Goal: Information Seeking & Learning: Learn about a topic

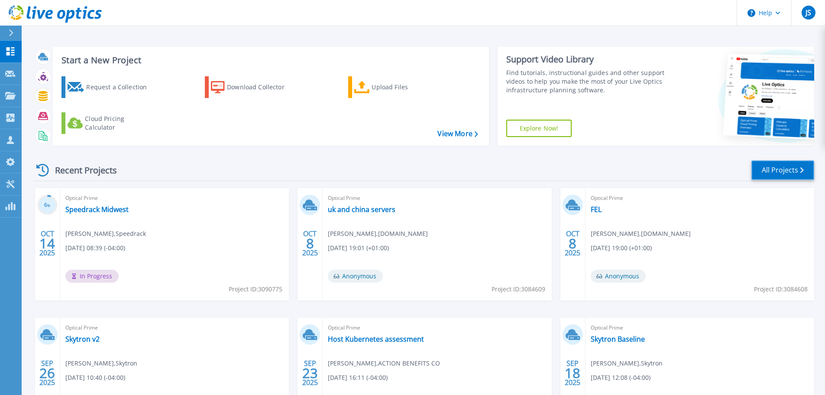
click at [798, 172] on link "All Projects" at bounding box center [783, 169] width 63 height 19
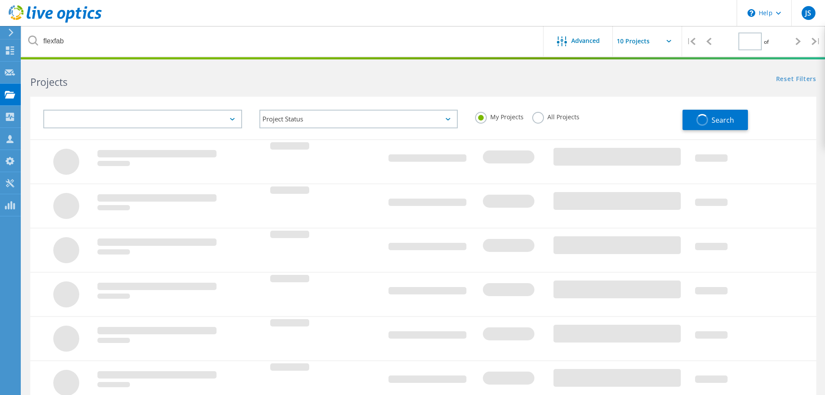
type input "1"
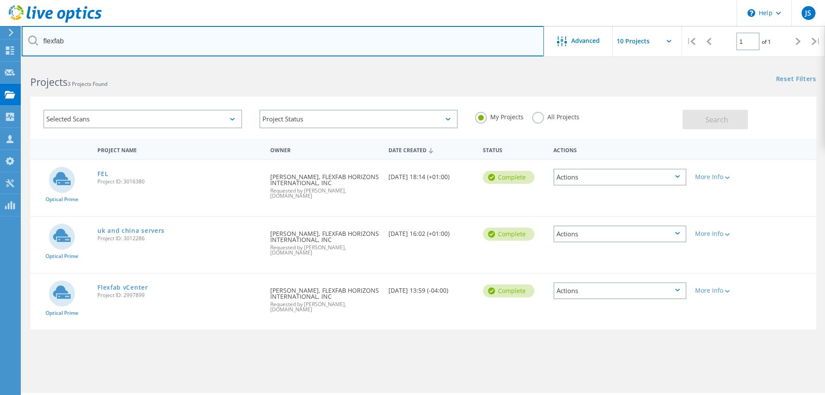
click at [79, 48] on input "flexfab" at bounding box center [283, 41] width 522 height 30
type input "f"
type input "makers pride"
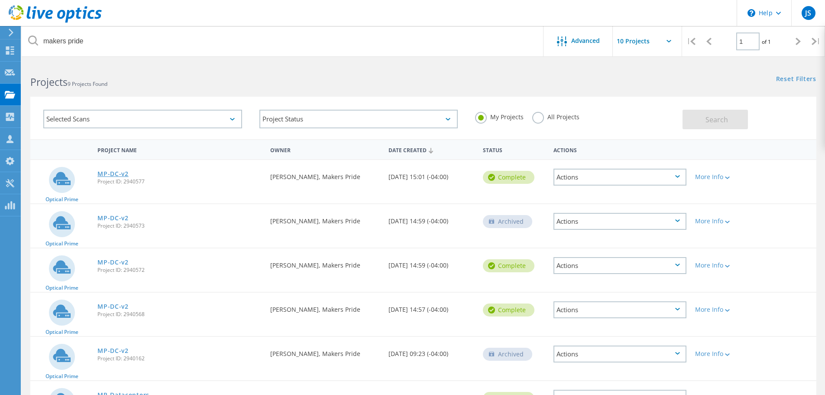
click at [123, 171] on link "MP-DC-v2" at bounding box center [112, 174] width 31 height 6
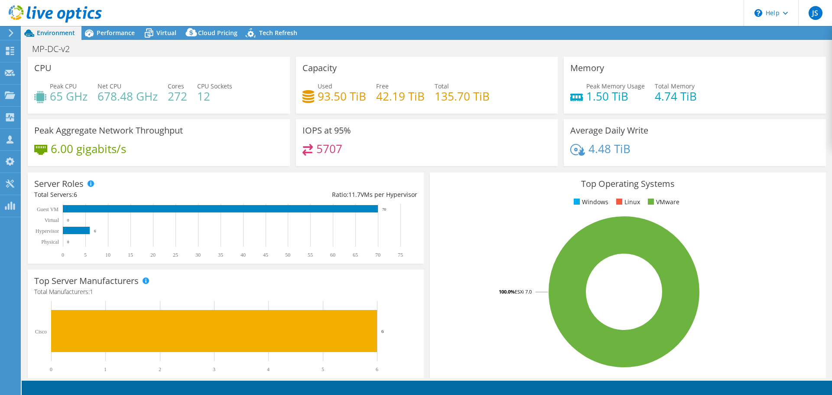
select select "USWest"
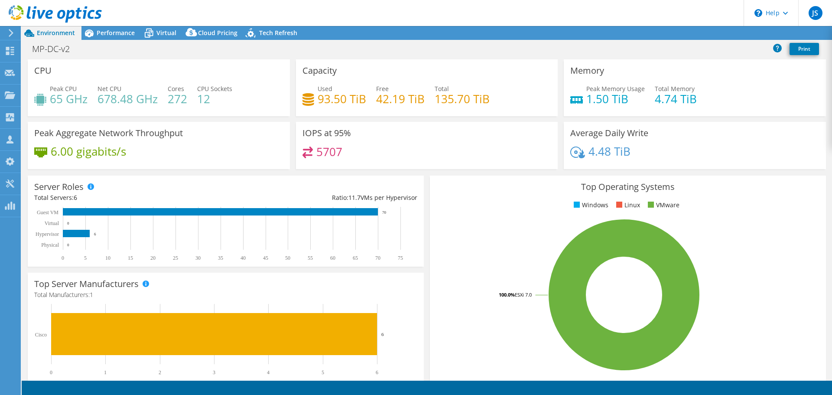
select select "USWest"
select select "USD"
click at [127, 29] on span "Performance" at bounding box center [116, 33] width 38 height 8
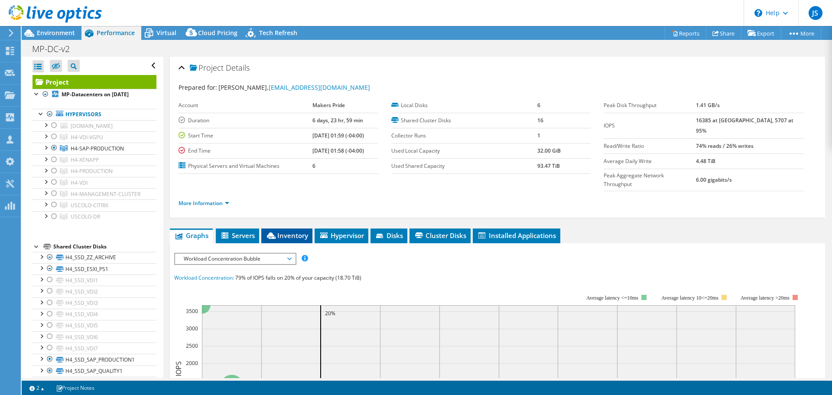
click at [276, 228] on li "Inventory" at bounding box center [286, 235] width 51 height 15
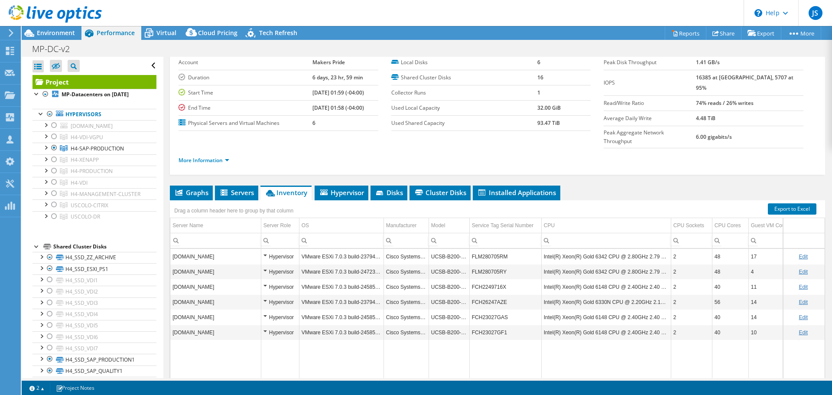
scroll to position [43, 0]
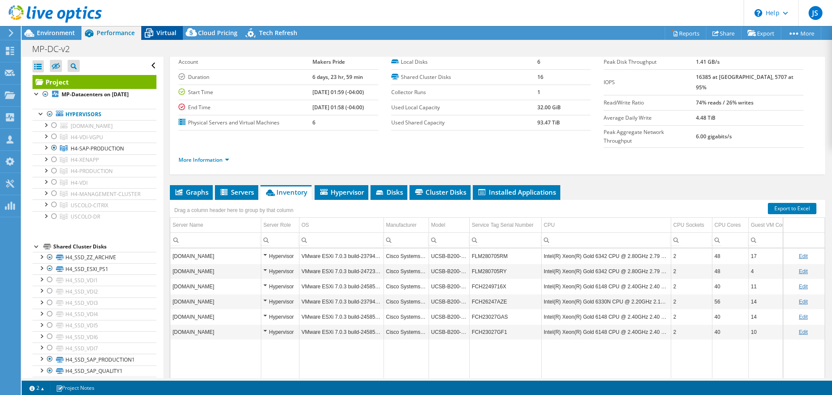
click at [159, 29] on span "Virtual" at bounding box center [166, 33] width 20 height 8
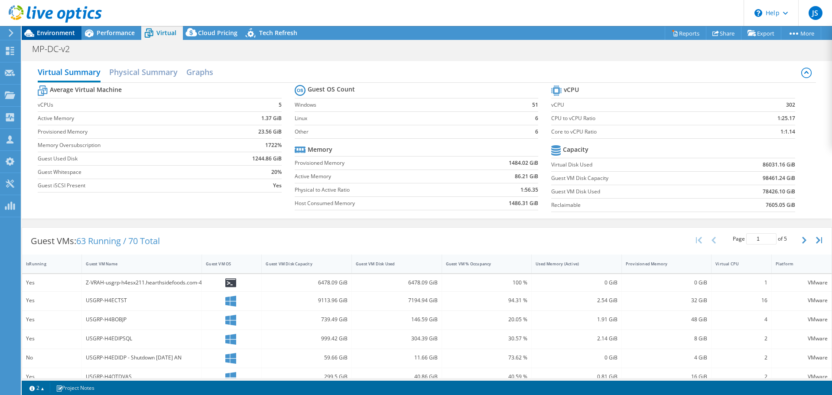
click at [58, 32] on span "Environment" at bounding box center [56, 33] width 38 height 8
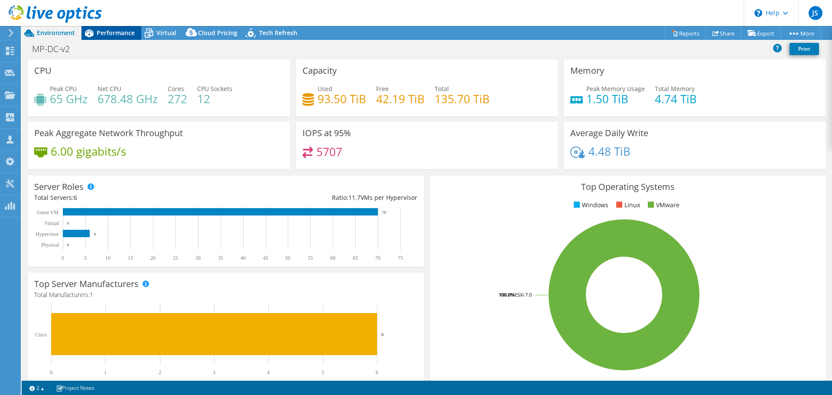
click at [108, 33] on span "Performance" at bounding box center [116, 33] width 38 height 8
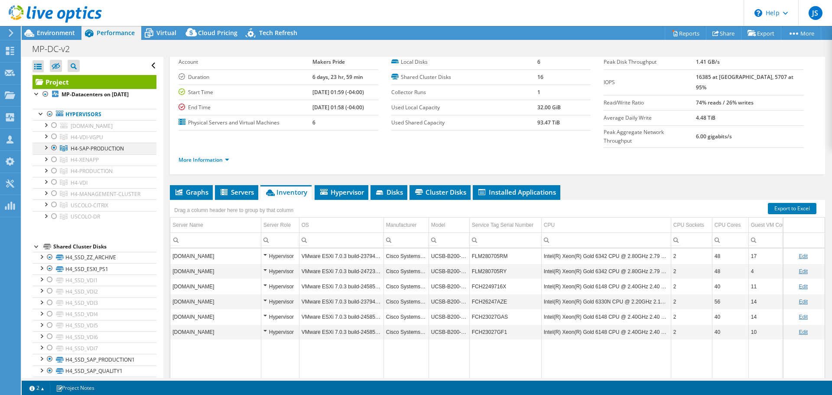
drag, startPoint x: 56, startPoint y: 168, endPoint x: 55, endPoint y: 155, distance: 13.1
click at [56, 165] on div at bounding box center [54, 159] width 9 height 10
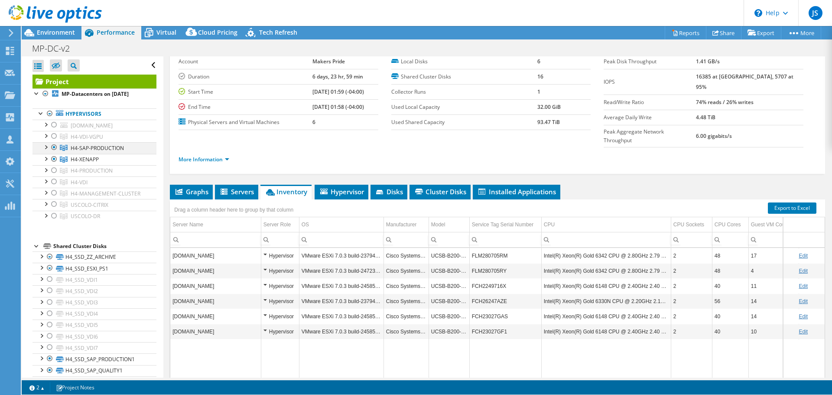
click at [55, 153] on div at bounding box center [54, 147] width 9 height 10
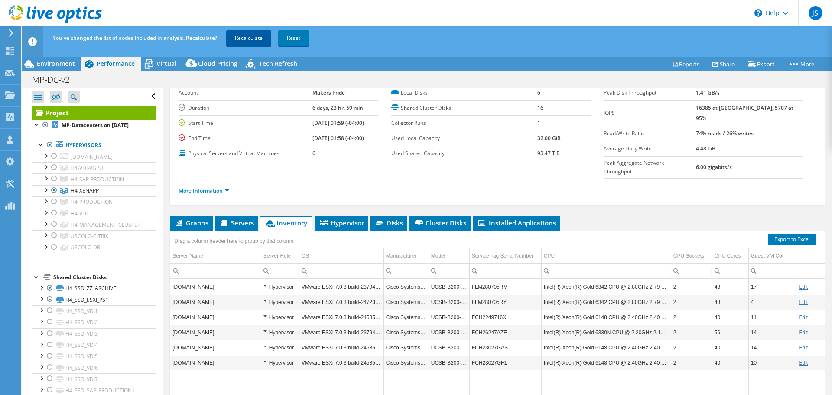
click at [251, 40] on link "Recalculate" at bounding box center [248, 38] width 45 height 16
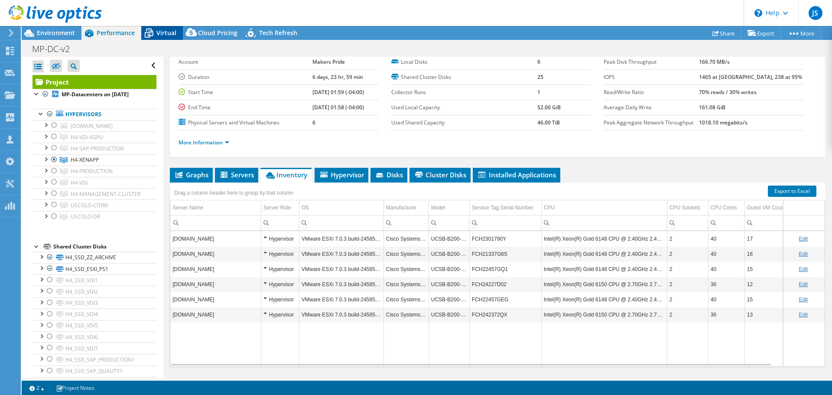
click at [163, 36] on span "Virtual" at bounding box center [166, 33] width 20 height 8
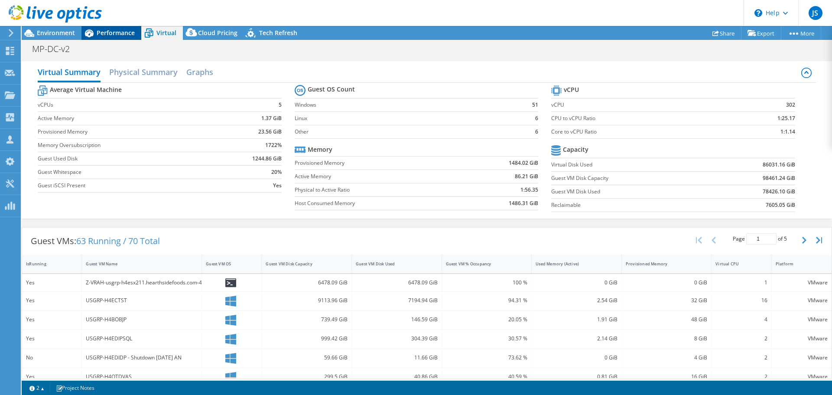
click at [109, 28] on div "Performance" at bounding box center [111, 33] width 60 height 14
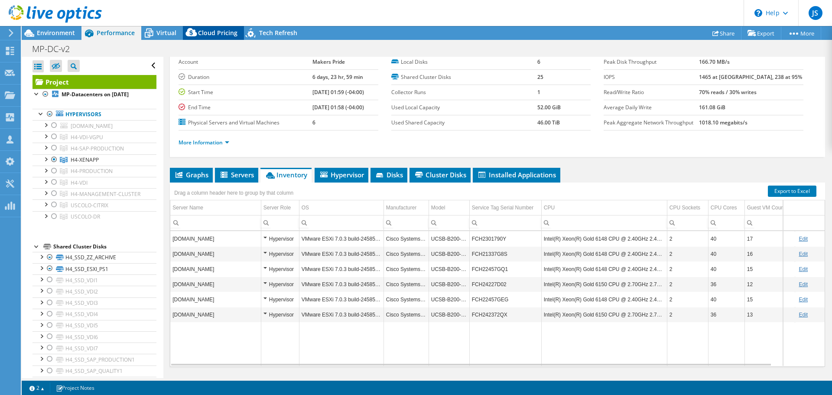
click at [188, 33] on icon at bounding box center [190, 32] width 11 height 8
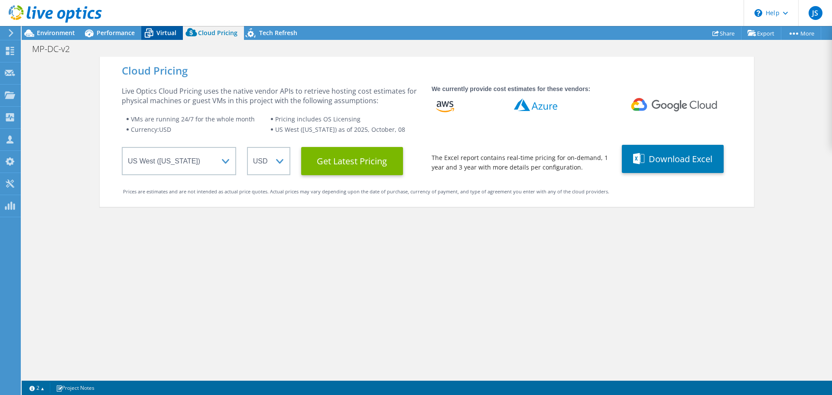
click at [170, 30] on span "Virtual" at bounding box center [166, 33] width 20 height 8
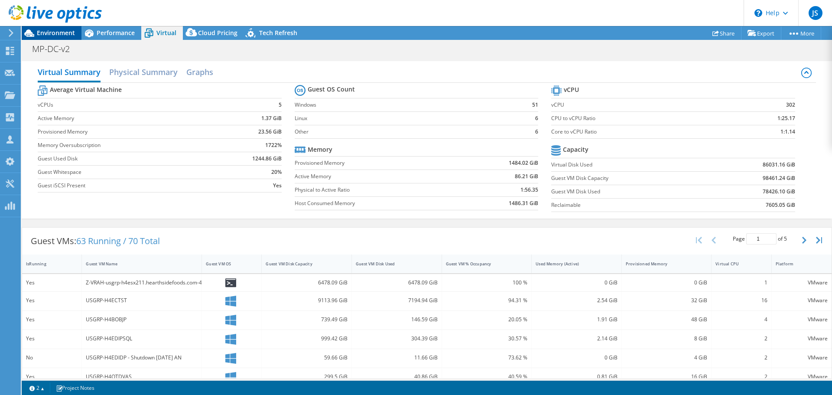
click at [60, 31] on span "Environment" at bounding box center [56, 33] width 38 height 8
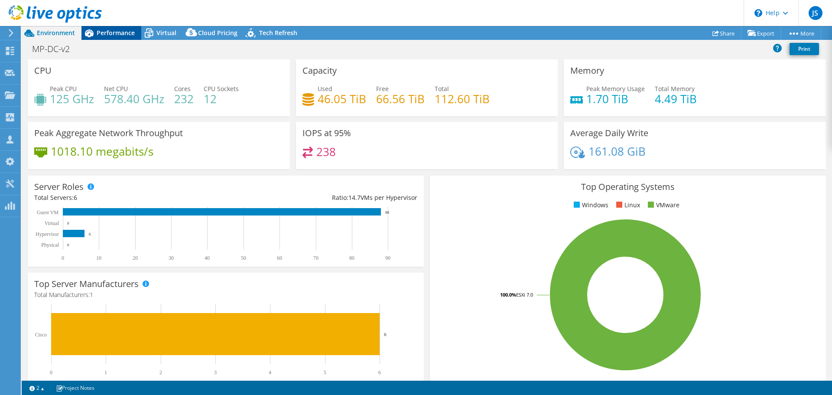
click at [127, 29] on span "Performance" at bounding box center [116, 33] width 38 height 8
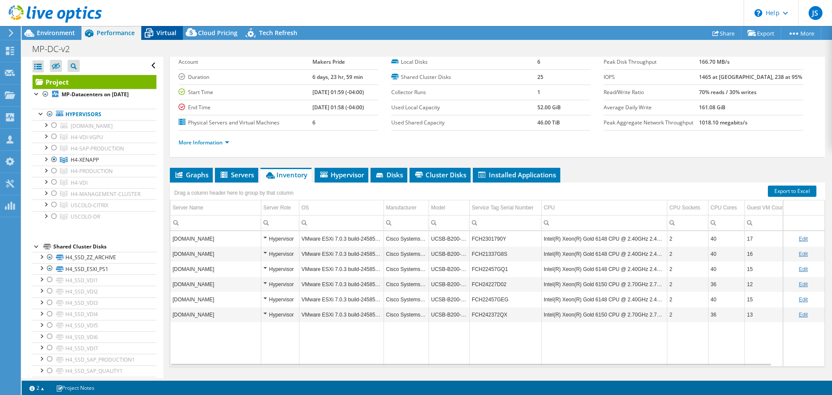
click at [159, 28] on div "Virtual" at bounding box center [162, 33] width 42 height 14
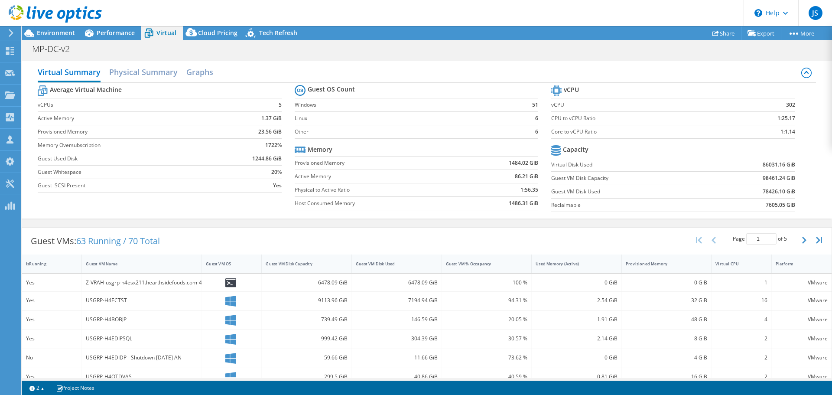
click at [698, 105] on label "vCPU" at bounding box center [641, 105] width 180 height 9
click at [217, 31] on span "Cloud Pricing" at bounding box center [217, 33] width 39 height 8
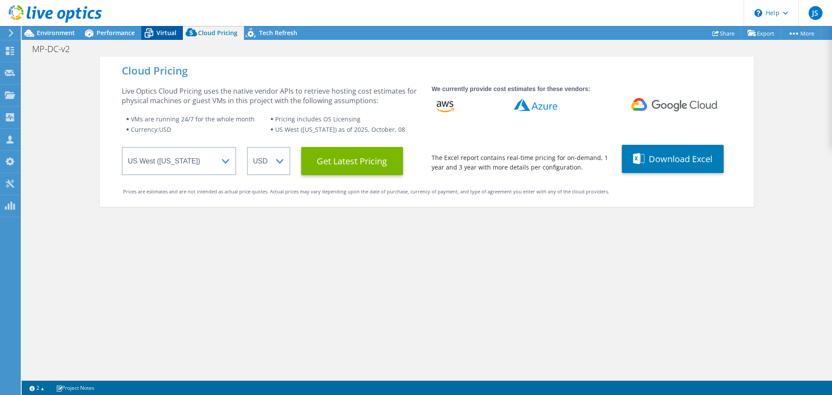
click at [169, 28] on div "Virtual" at bounding box center [162, 33] width 42 height 14
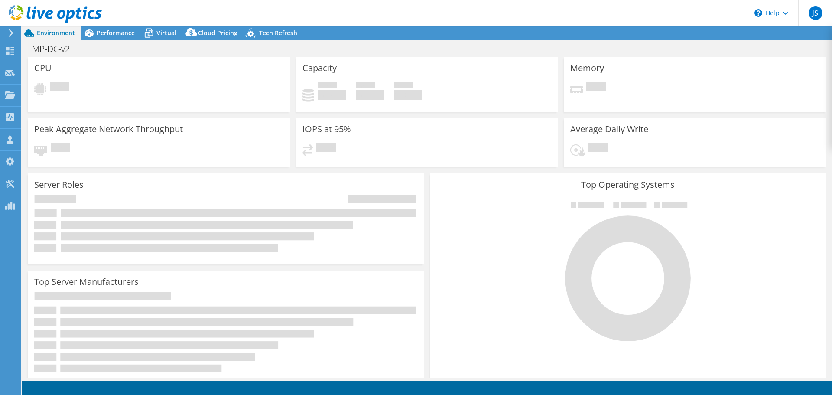
select select "USWest"
select select "USD"
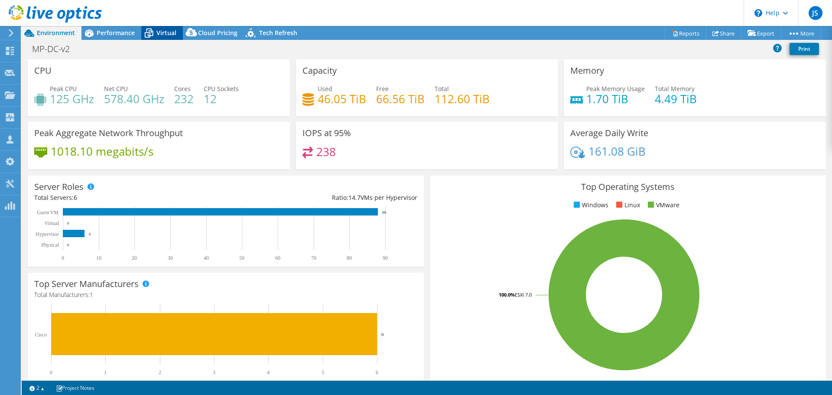
click at [172, 33] on span "Virtual" at bounding box center [166, 33] width 20 height 8
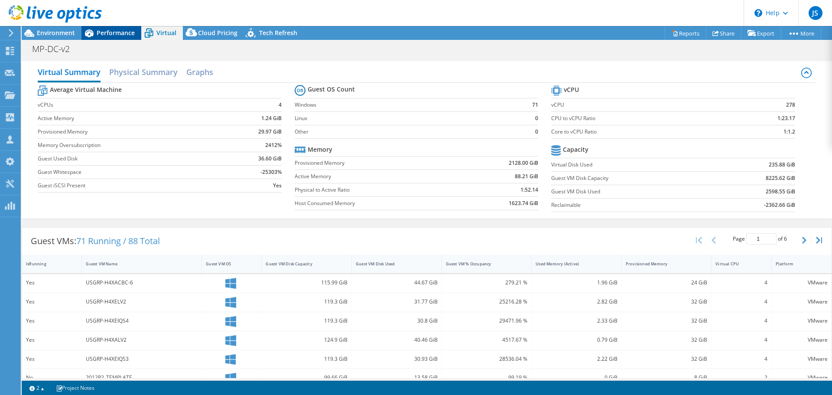
click at [117, 28] on div "Performance" at bounding box center [111, 33] width 60 height 14
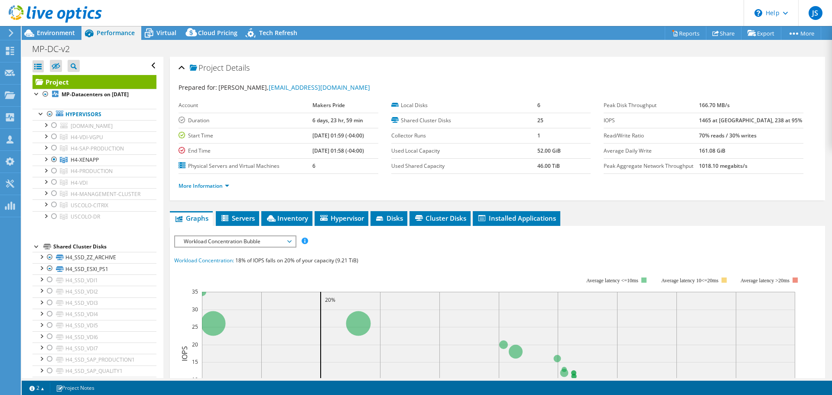
click at [54, 28] on div at bounding box center [51, 14] width 102 height 29
click at [54, 30] on span "Environment" at bounding box center [56, 33] width 38 height 8
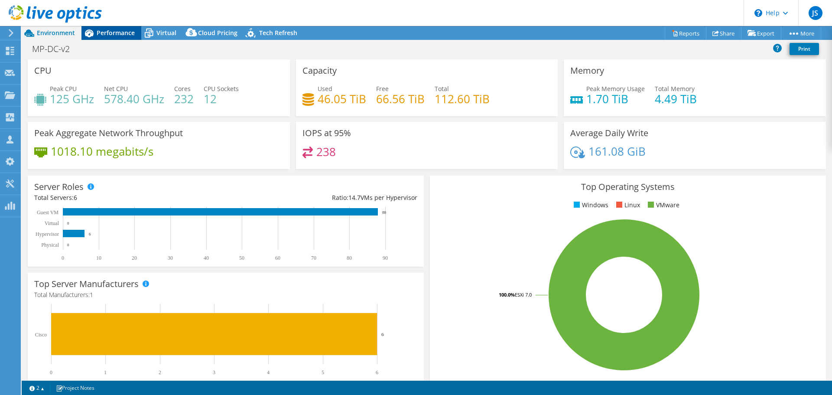
click at [126, 30] on span "Performance" at bounding box center [116, 33] width 38 height 8
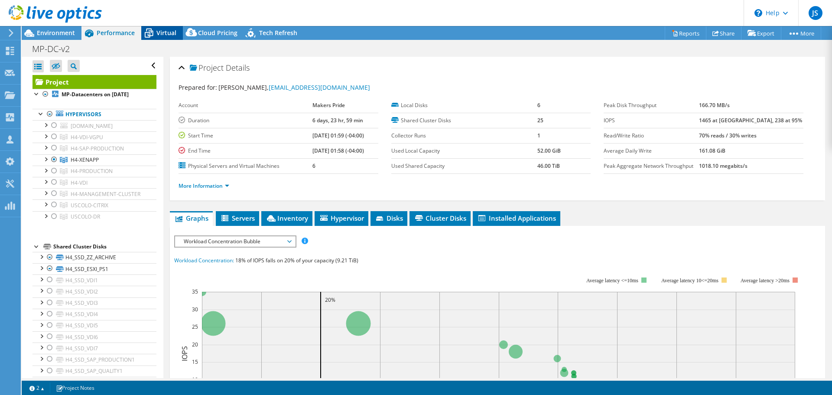
click at [170, 30] on span "Virtual" at bounding box center [166, 33] width 20 height 8
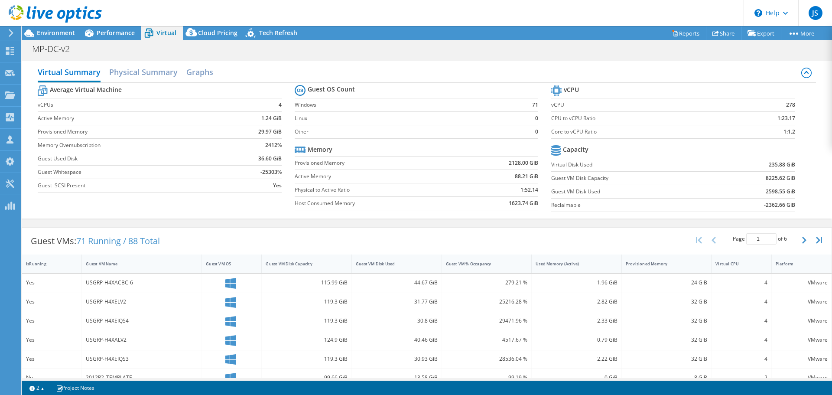
click at [94, 29] on div at bounding box center [51, 14] width 102 height 29
click at [108, 32] on span "Performance" at bounding box center [116, 33] width 38 height 8
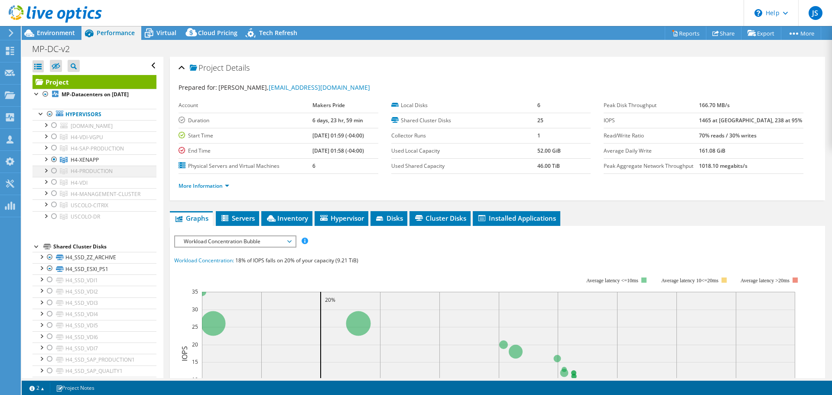
click at [53, 176] on div at bounding box center [54, 171] width 9 height 10
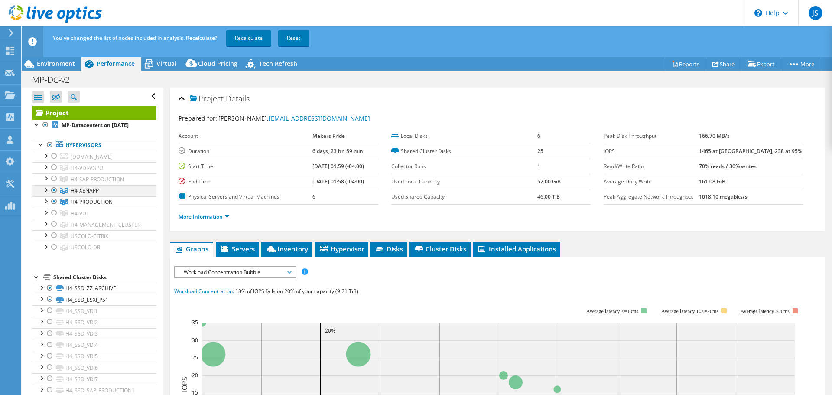
click at [55, 195] on div at bounding box center [54, 190] width 9 height 10
click at [238, 34] on link "Recalculate" at bounding box center [248, 38] width 45 height 16
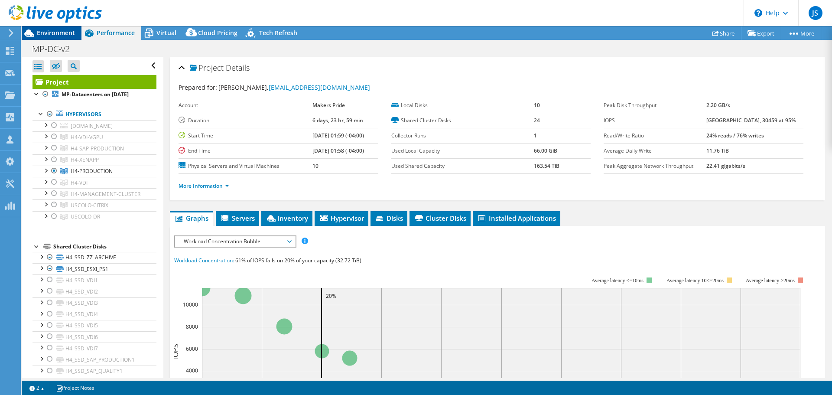
click at [74, 32] on span "Environment" at bounding box center [56, 33] width 38 height 8
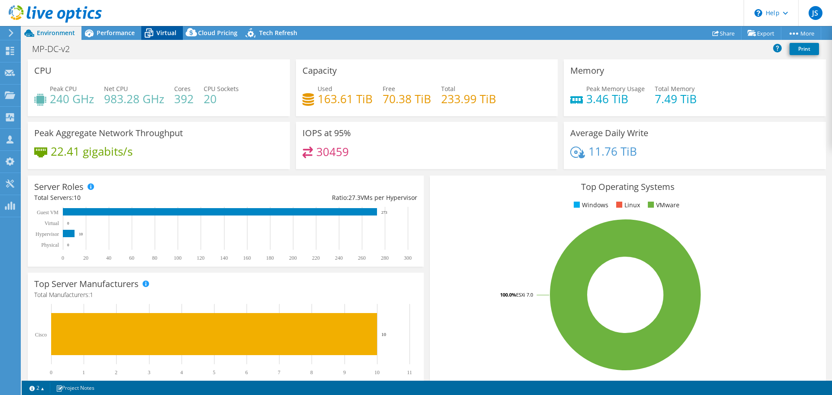
click at [158, 32] on span "Virtual" at bounding box center [166, 33] width 20 height 8
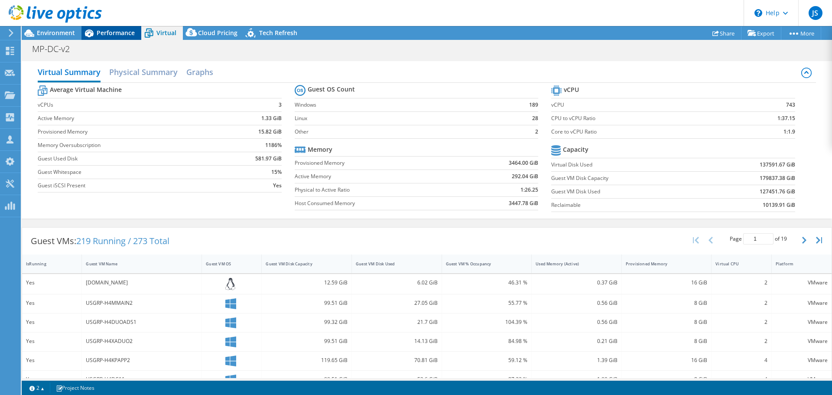
click at [123, 33] on span "Performance" at bounding box center [116, 33] width 38 height 8
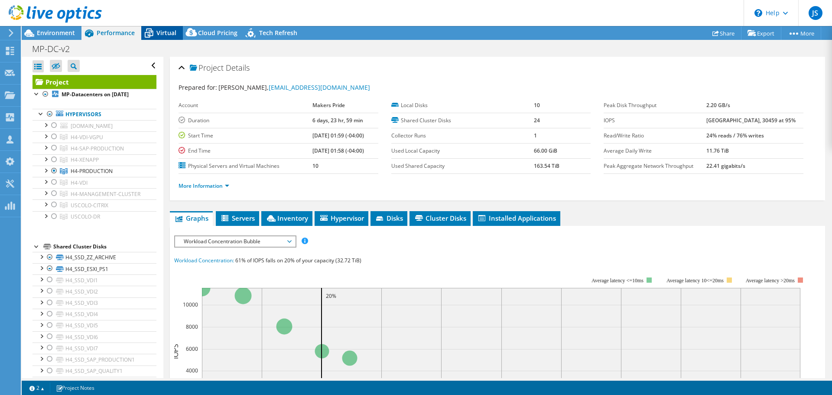
click at [161, 33] on span "Virtual" at bounding box center [166, 33] width 20 height 8
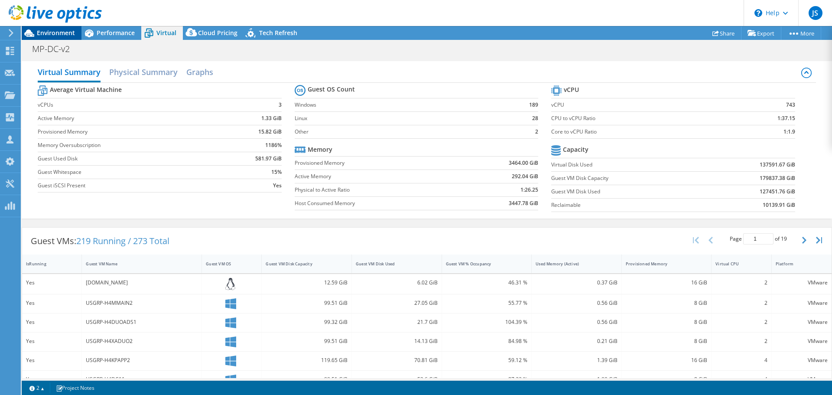
click at [58, 36] on span "Environment" at bounding box center [56, 33] width 38 height 8
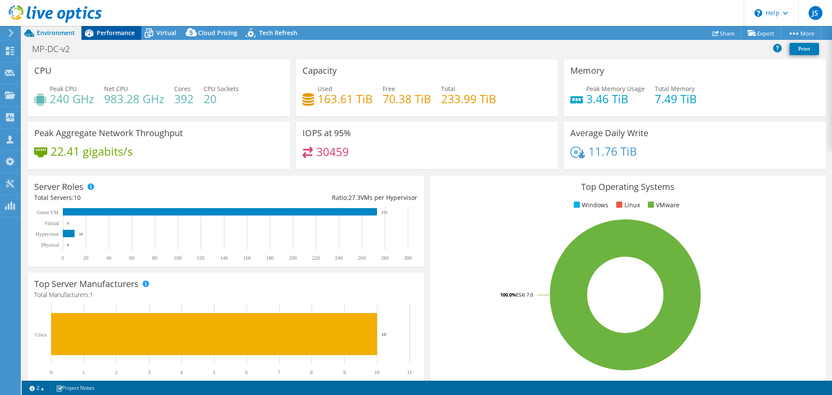
click at [96, 32] on icon at bounding box center [88, 33] width 15 height 15
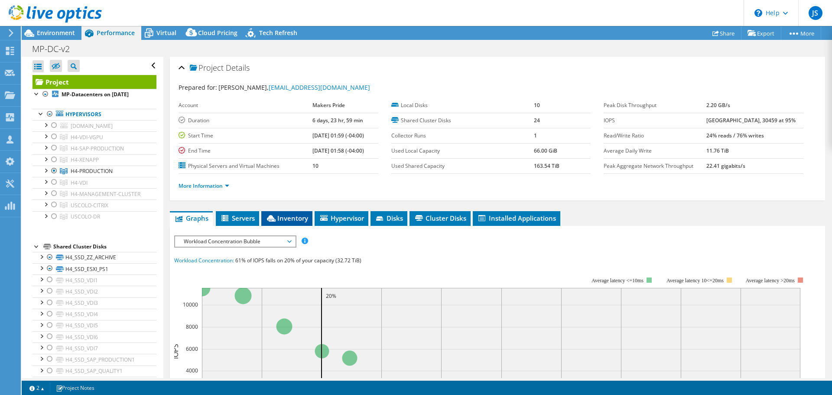
click at [282, 218] on span "Inventory" at bounding box center [287, 218] width 42 height 9
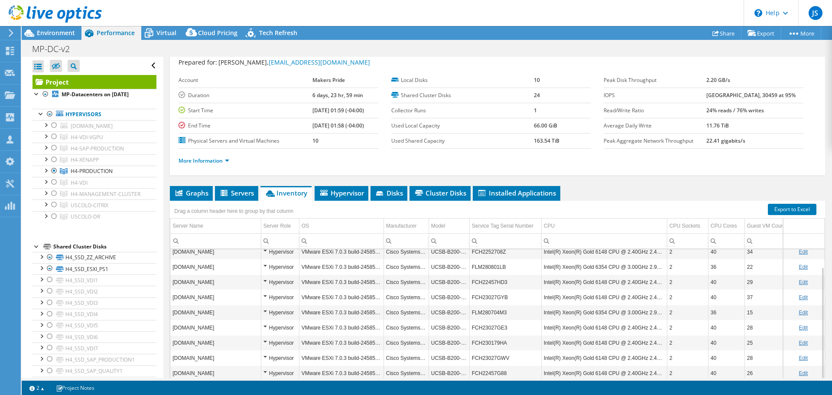
scroll to position [43, 0]
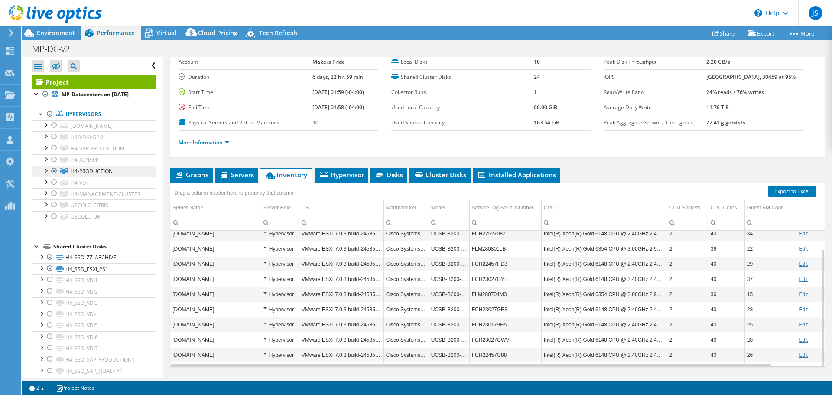
drag, startPoint x: 56, startPoint y: 190, endPoint x: 61, endPoint y: 183, distance: 8.8
click at [56, 187] on div at bounding box center [54, 182] width 9 height 10
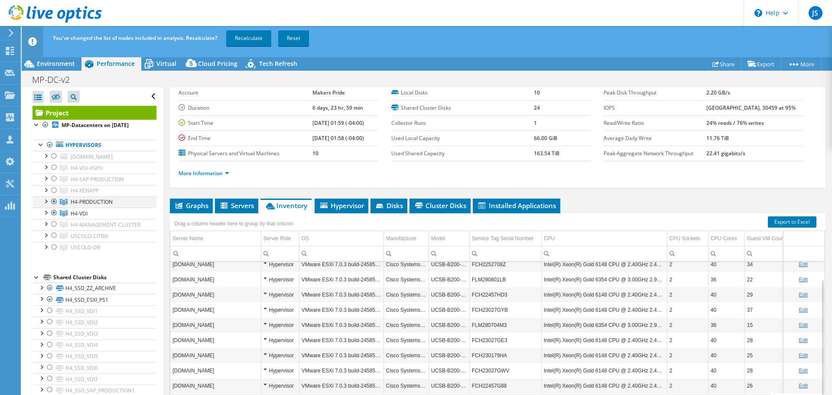
click at [55, 207] on div at bounding box center [54, 201] width 9 height 10
click at [253, 37] on link "Recalculate" at bounding box center [248, 38] width 45 height 16
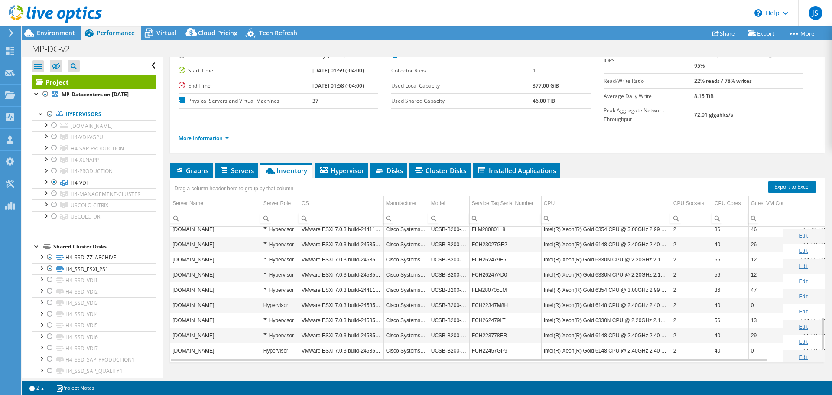
scroll to position [22, 0]
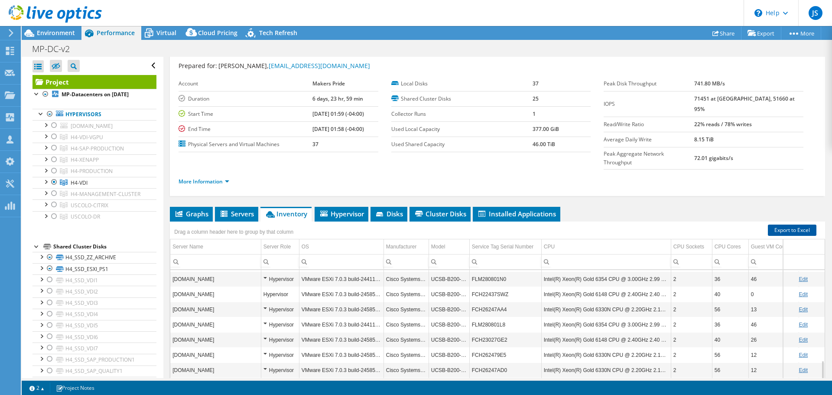
click at [786, 224] on link "Export to Excel" at bounding box center [792, 229] width 49 height 11
click at [155, 34] on icon at bounding box center [148, 33] width 15 height 15
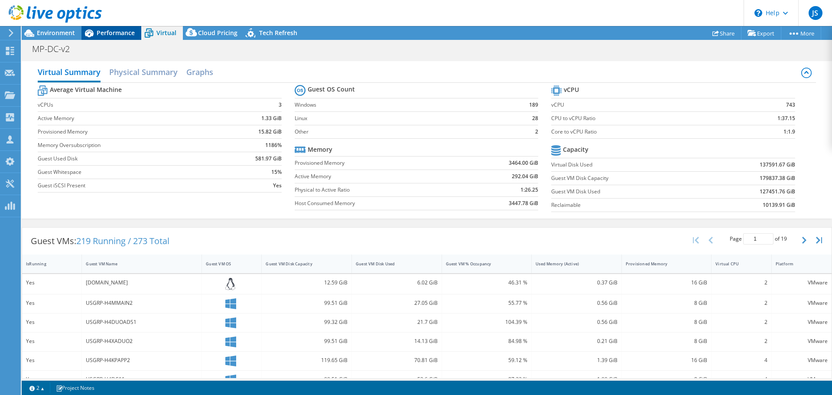
click at [108, 27] on div "Performance" at bounding box center [111, 33] width 60 height 14
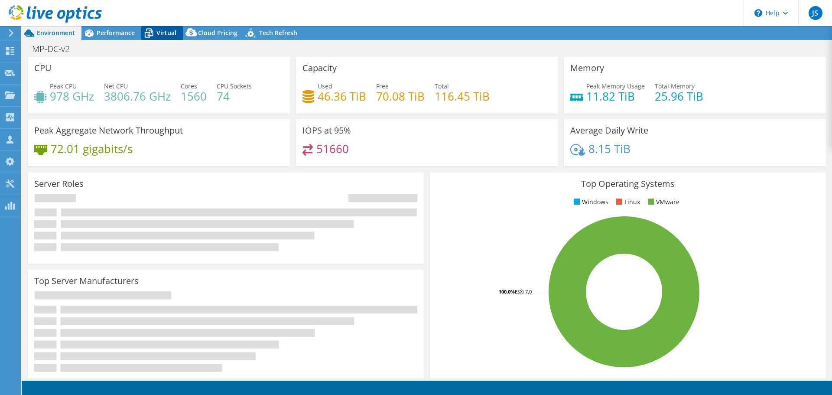
select select "USWest"
select select "USD"
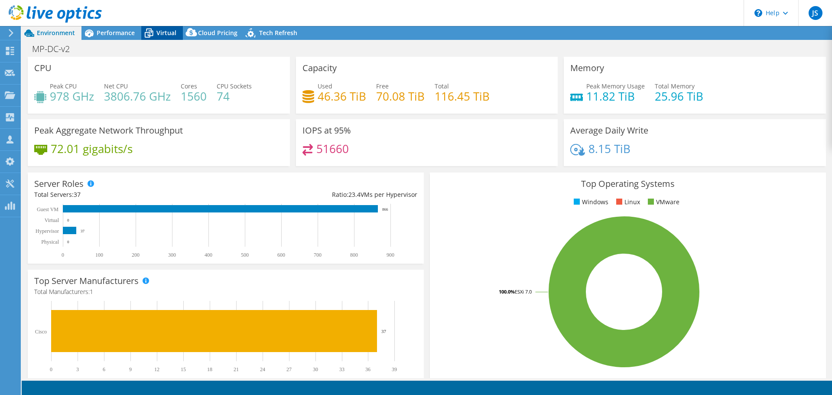
click at [151, 32] on icon at bounding box center [149, 33] width 9 height 7
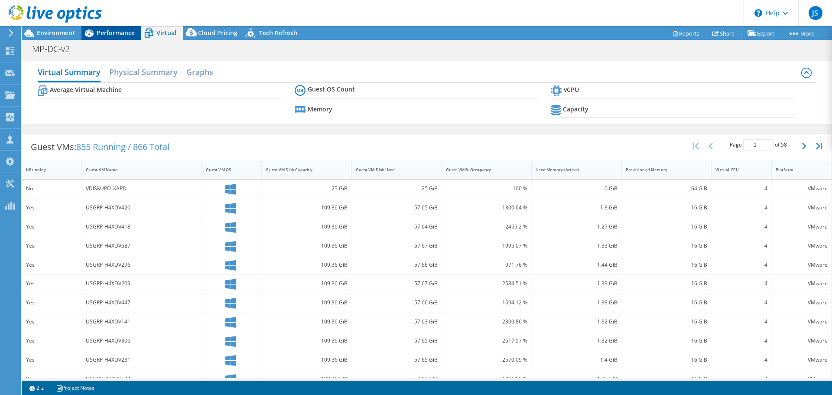
click at [94, 31] on icon at bounding box center [88, 33] width 15 height 15
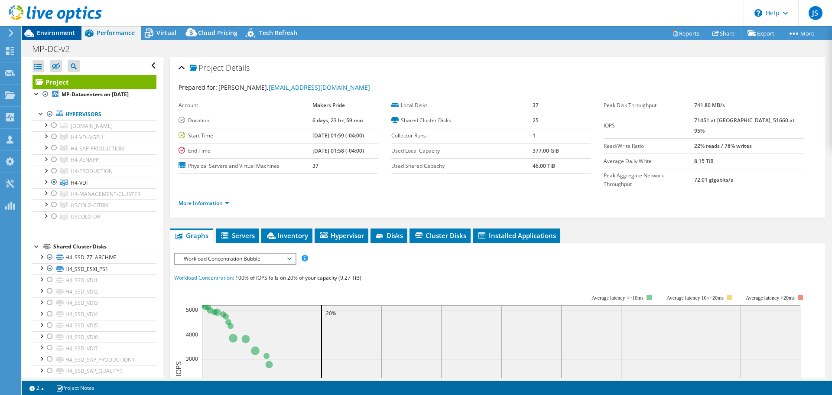
click at [62, 30] on span "Environment" at bounding box center [56, 33] width 38 height 8
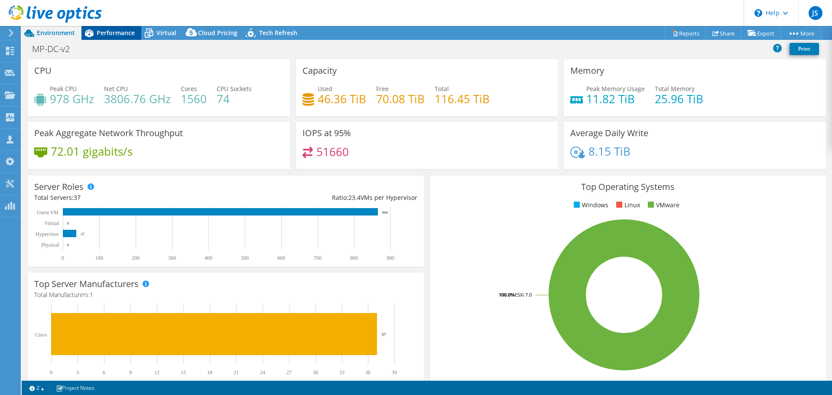
click at [104, 29] on span "Performance" at bounding box center [116, 33] width 38 height 8
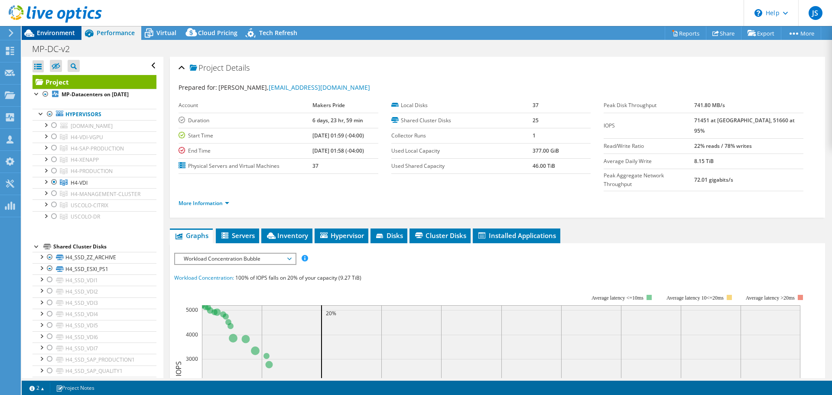
click at [61, 32] on span "Environment" at bounding box center [56, 33] width 38 height 8
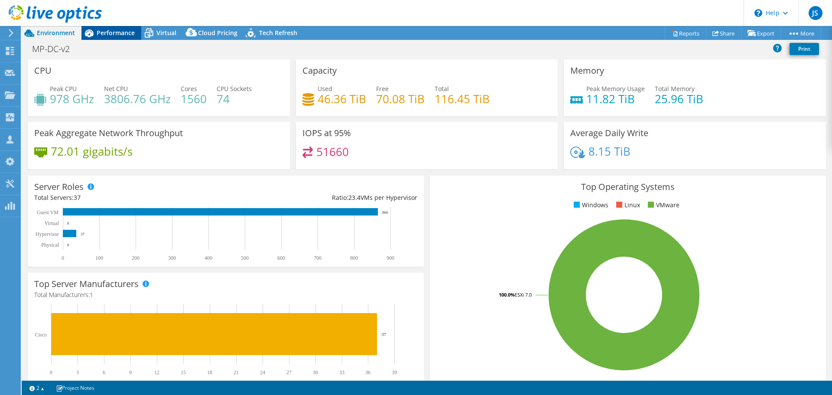
click at [92, 35] on icon at bounding box center [89, 33] width 9 height 8
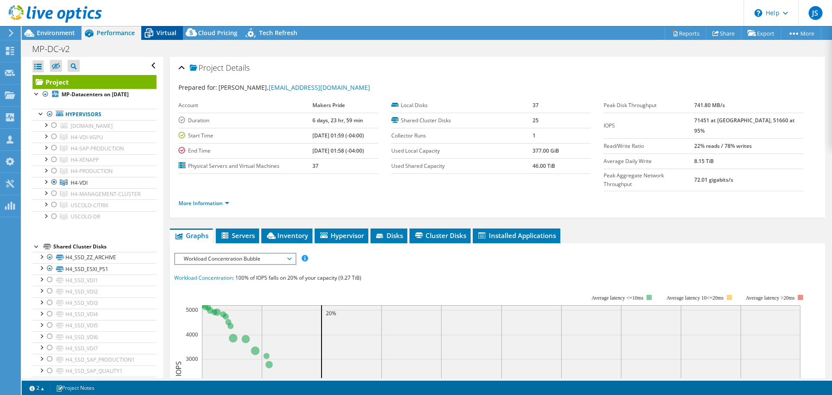
click at [161, 33] on span "Virtual" at bounding box center [166, 33] width 20 height 8
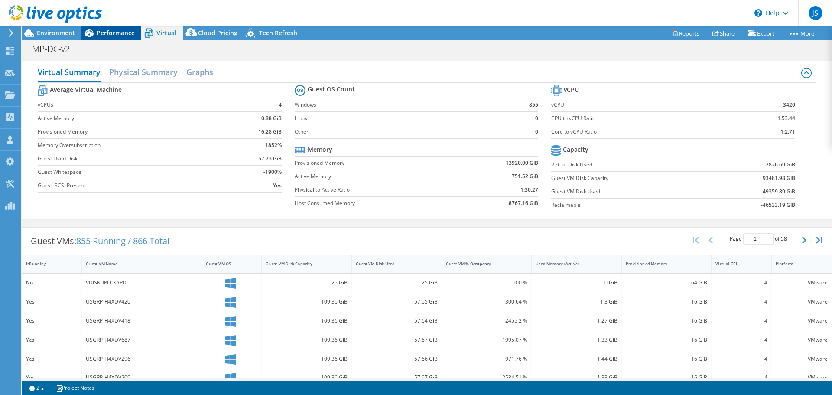
click at [102, 30] on span "Performance" at bounding box center [116, 33] width 38 height 8
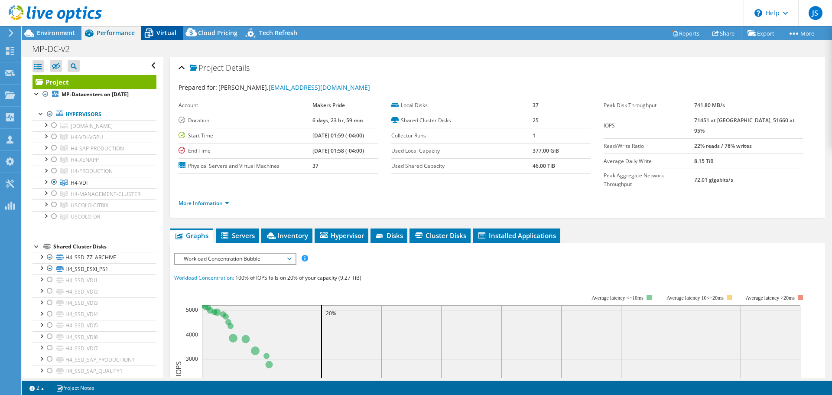
click at [149, 29] on icon at bounding box center [149, 30] width 6 height 3
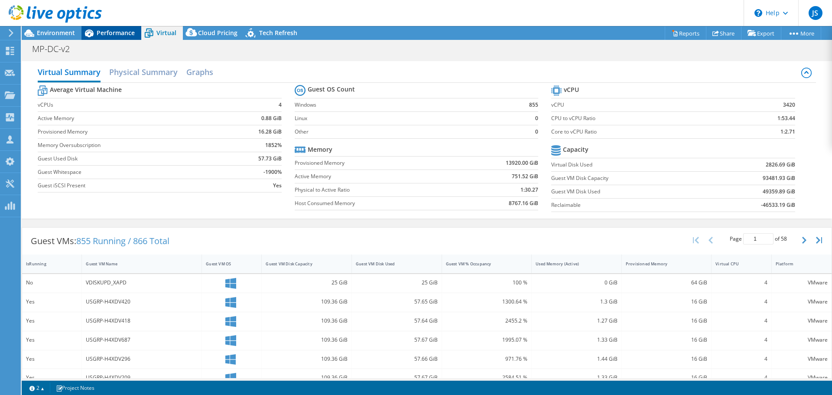
click at [91, 31] on icon at bounding box center [89, 33] width 9 height 8
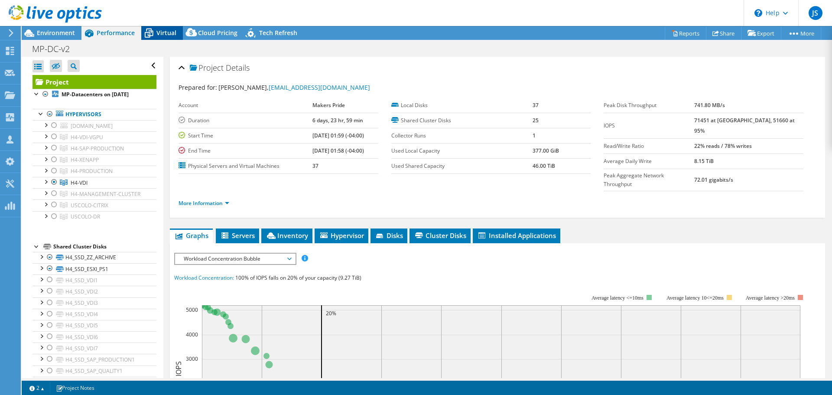
click at [154, 29] on icon at bounding box center [148, 33] width 15 height 15
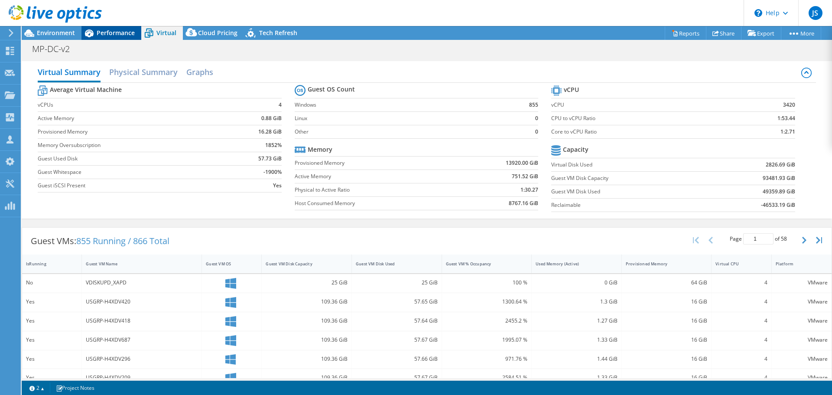
click at [127, 29] on span "Performance" at bounding box center [116, 33] width 38 height 8
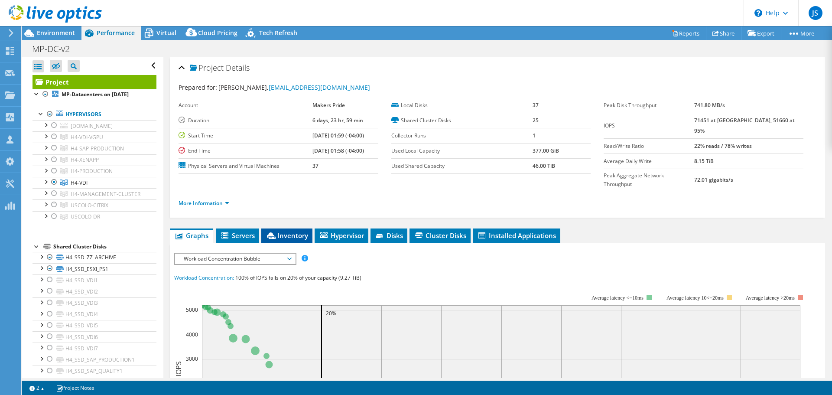
click at [284, 231] on span "Inventory" at bounding box center [287, 235] width 42 height 9
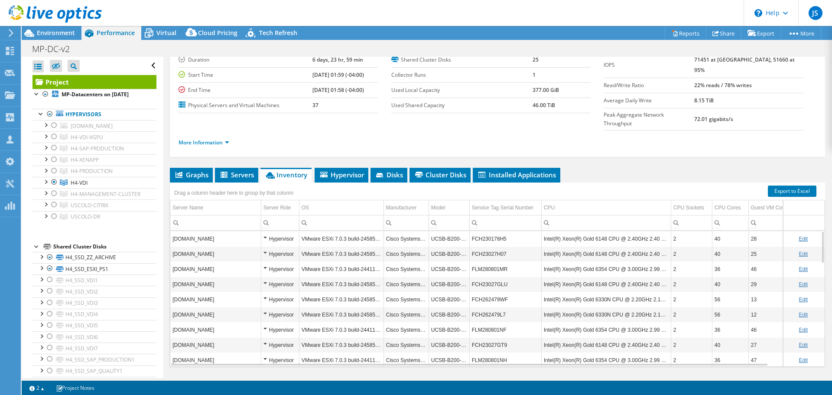
scroll to position [65, 0]
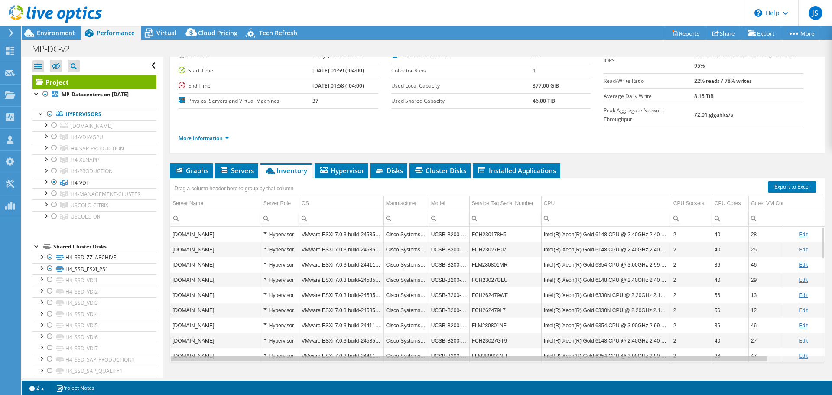
click at [740, 355] on div "Data grid" at bounding box center [469, 358] width 598 height 6
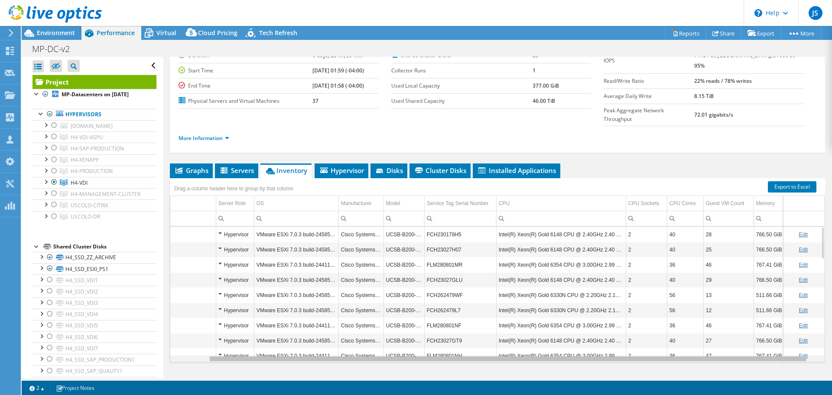
scroll to position [0, 54]
drag, startPoint x: 735, startPoint y: 343, endPoint x: 794, endPoint y: 336, distance: 59.3
click at [794, 336] on body "JS Partner Team Member Jordan Sagorski jordan.sagorski@trace3.com trace3.com My…" at bounding box center [416, 197] width 832 height 395
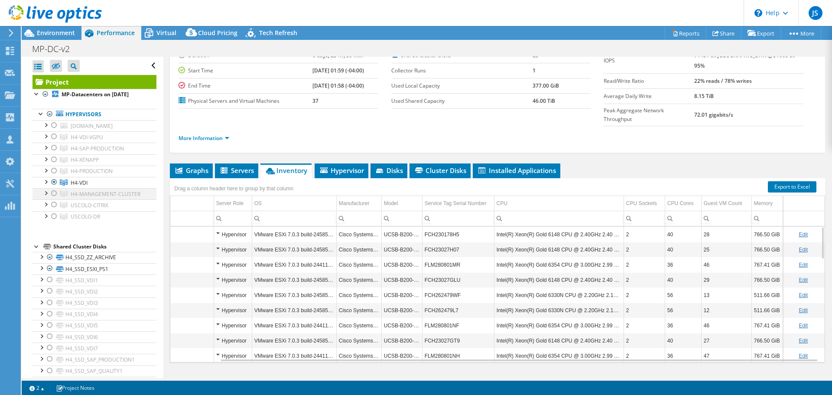
click at [55, 198] on div at bounding box center [54, 193] width 9 height 10
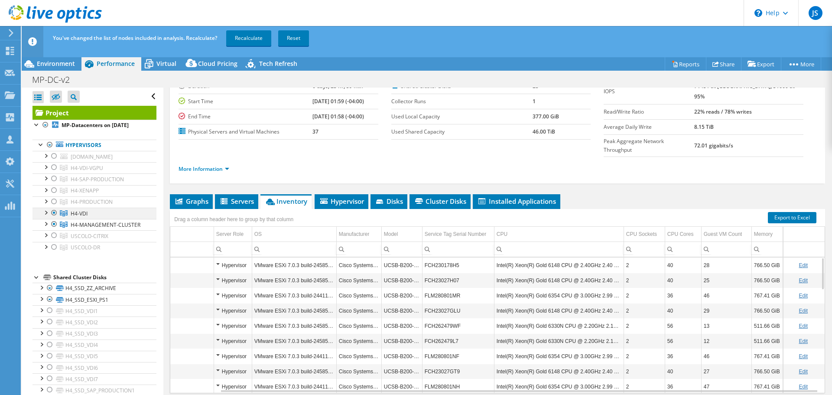
click at [54, 218] on div at bounding box center [54, 213] width 9 height 10
click at [243, 39] on link "Recalculate" at bounding box center [248, 38] width 45 height 16
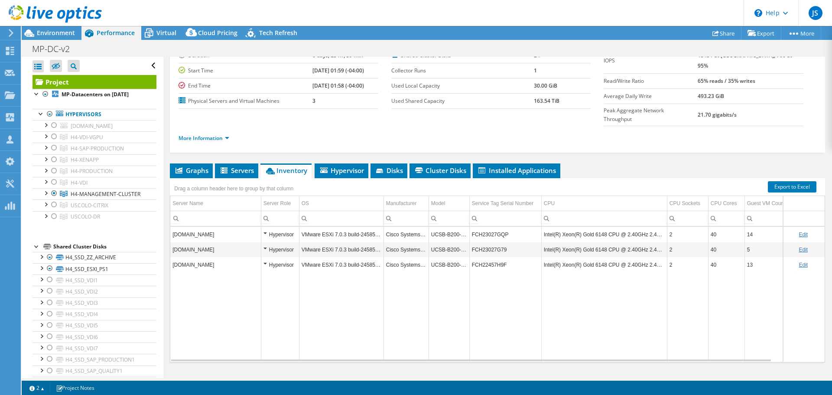
drag, startPoint x: 55, startPoint y: 200, endPoint x: 54, endPoint y: 237, distance: 37.3
click at [55, 198] on div at bounding box center [54, 193] width 9 height 10
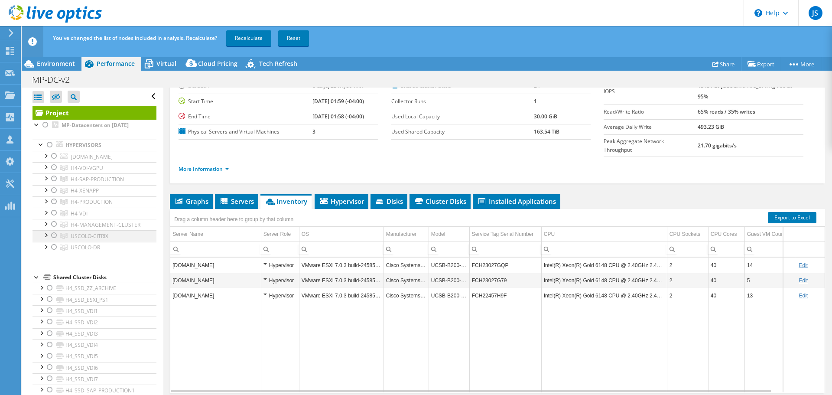
click at [53, 240] on div at bounding box center [54, 235] width 9 height 10
click at [241, 38] on link "Recalculate" at bounding box center [248, 38] width 45 height 16
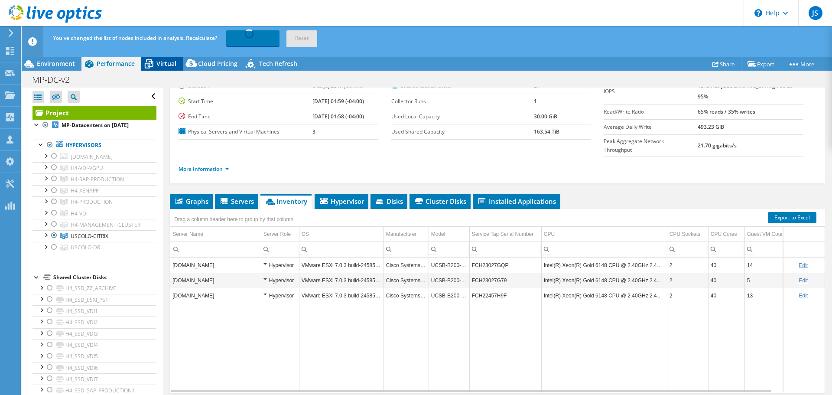
click at [169, 63] on span "Virtual" at bounding box center [166, 63] width 20 height 8
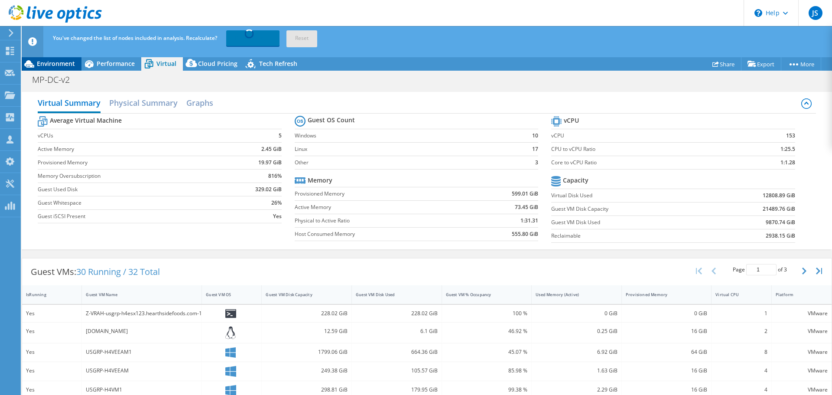
click at [58, 61] on span "Environment" at bounding box center [56, 63] width 38 height 8
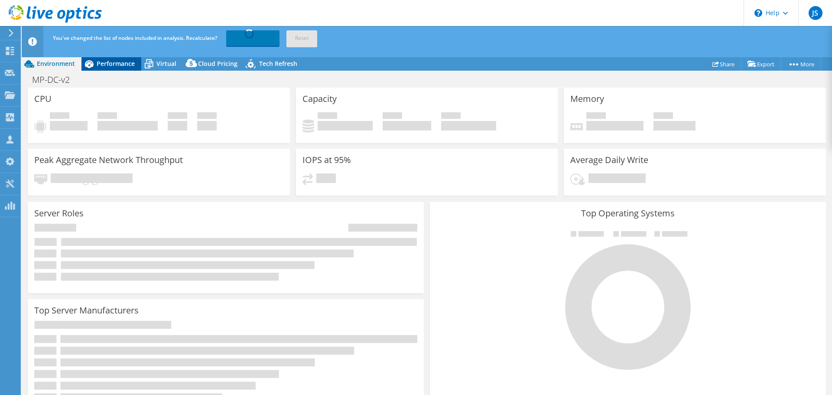
click at [125, 58] on div "Performance" at bounding box center [111, 64] width 60 height 14
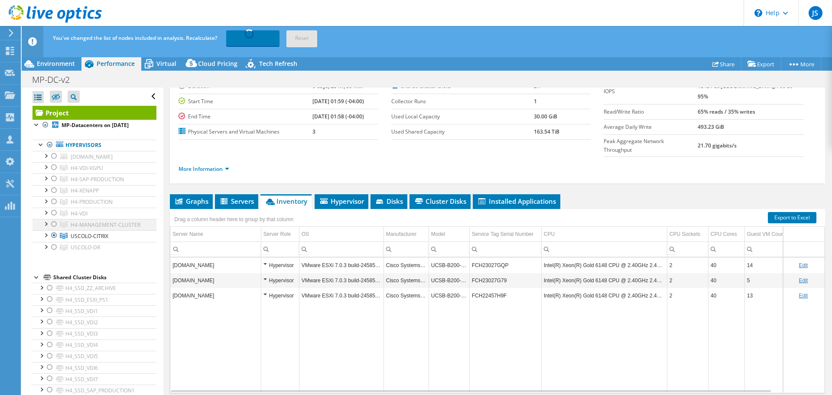
click at [56, 229] on div at bounding box center [54, 224] width 9 height 10
click at [55, 229] on div at bounding box center [54, 224] width 9 height 10
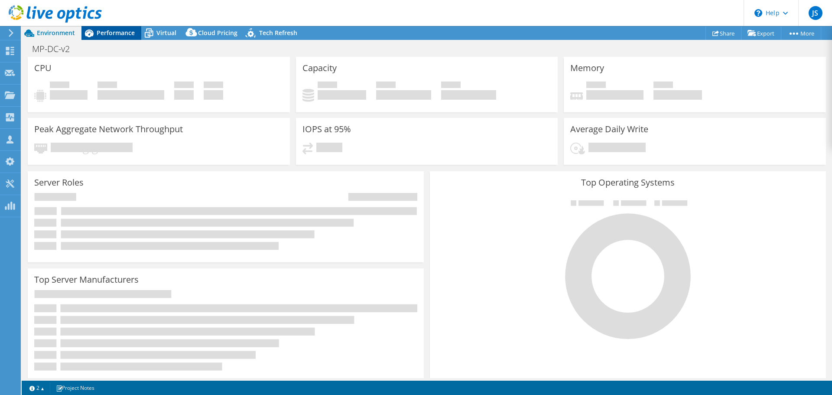
click at [123, 29] on span "Performance" at bounding box center [116, 33] width 38 height 8
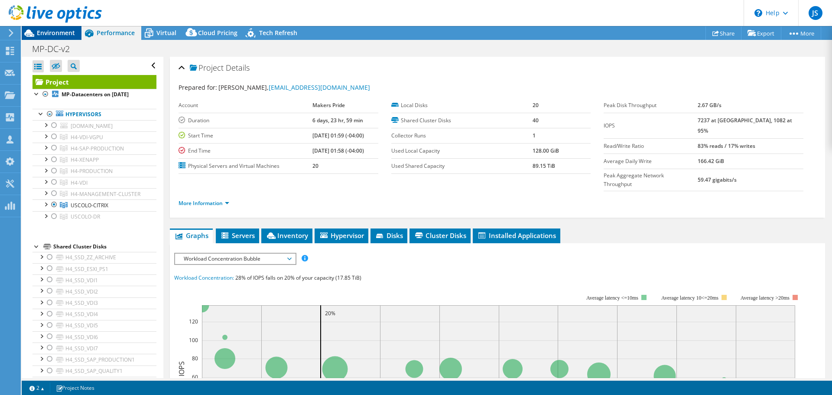
click at [61, 33] on span "Environment" at bounding box center [56, 33] width 38 height 8
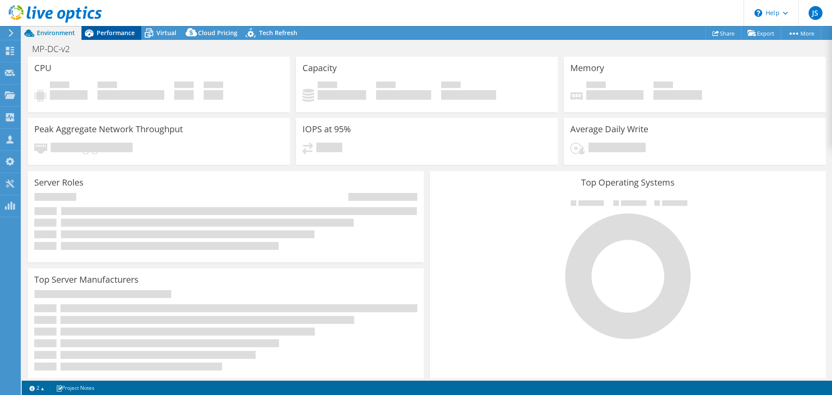
drag, startPoint x: 124, startPoint y: 29, endPoint x: 122, endPoint y: 36, distance: 7.3
click at [124, 29] on span "Performance" at bounding box center [116, 33] width 38 height 8
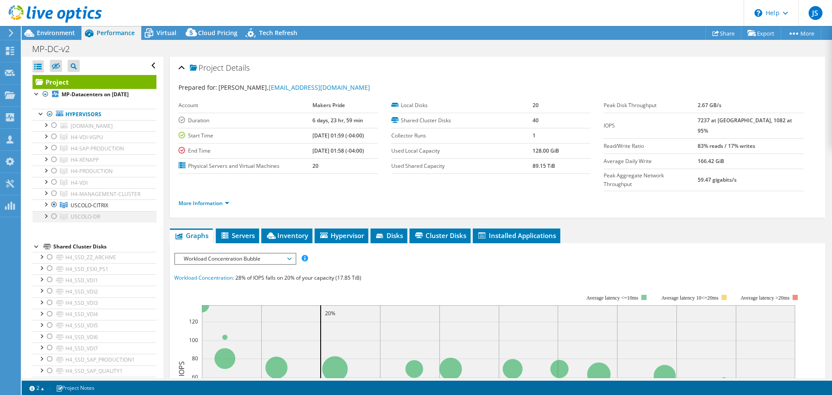
click at [54, 198] on div at bounding box center [54, 193] width 9 height 10
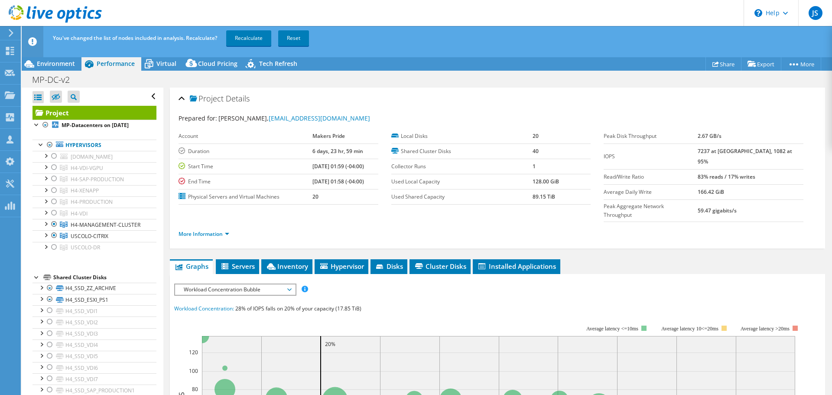
click at [53, 240] on div at bounding box center [54, 235] width 9 height 10
click at [261, 40] on link "Recalculate" at bounding box center [248, 38] width 45 height 16
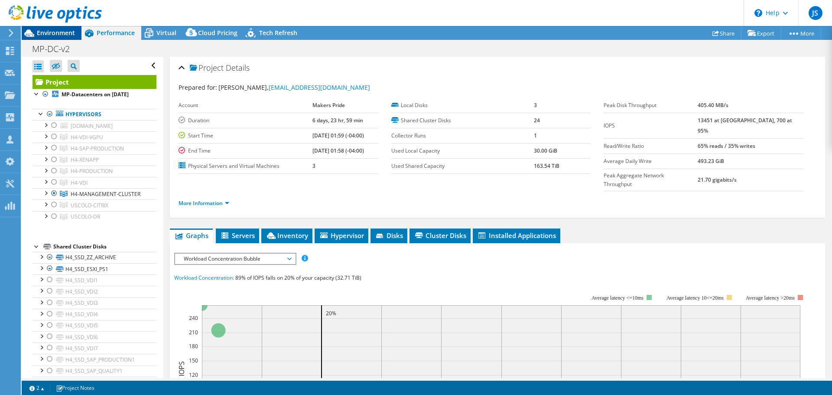
click at [49, 33] on span "Environment" at bounding box center [56, 33] width 38 height 8
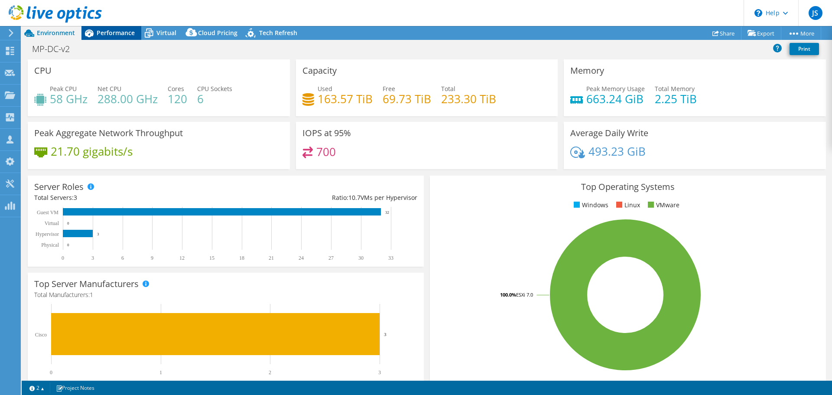
click at [98, 37] on div "Performance" at bounding box center [111, 33] width 60 height 14
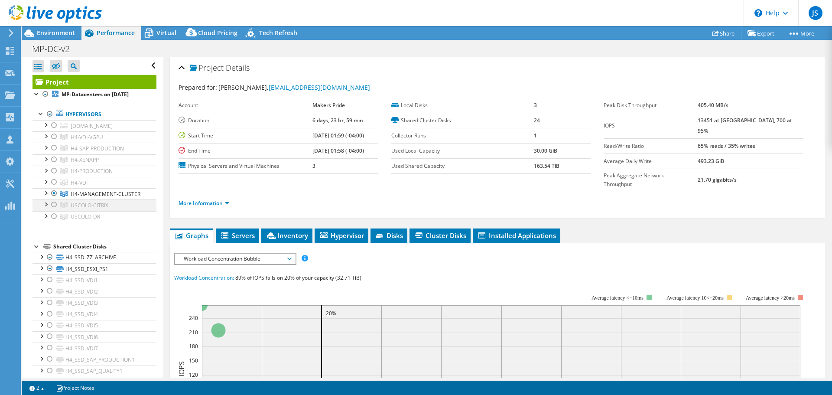
click at [55, 210] on div at bounding box center [54, 204] width 9 height 10
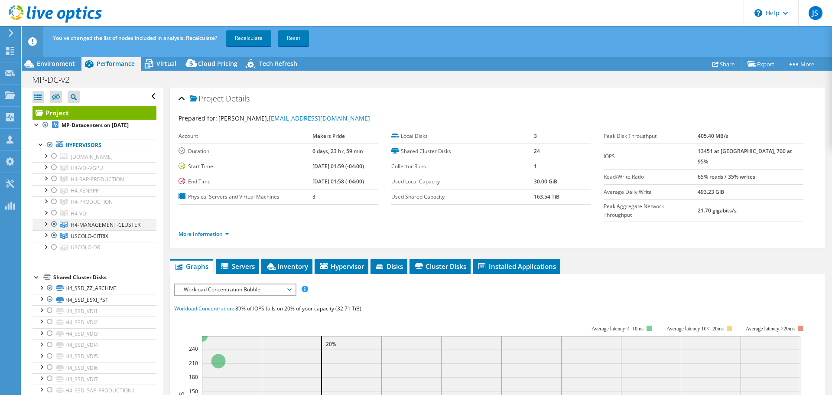
click at [55, 229] on div at bounding box center [54, 224] width 9 height 10
click at [246, 34] on link "Recalculate" at bounding box center [248, 38] width 45 height 16
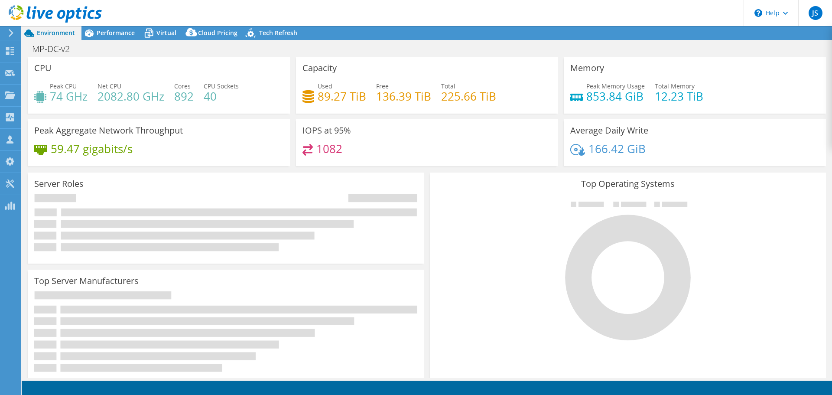
select select "USWest"
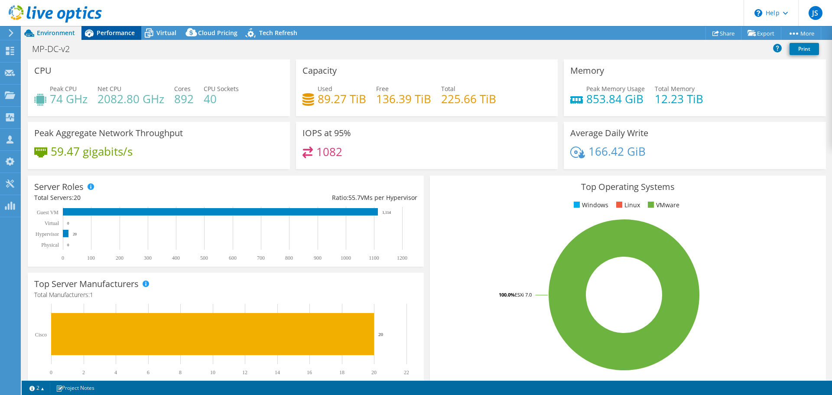
click at [116, 33] on span "Performance" at bounding box center [116, 33] width 38 height 8
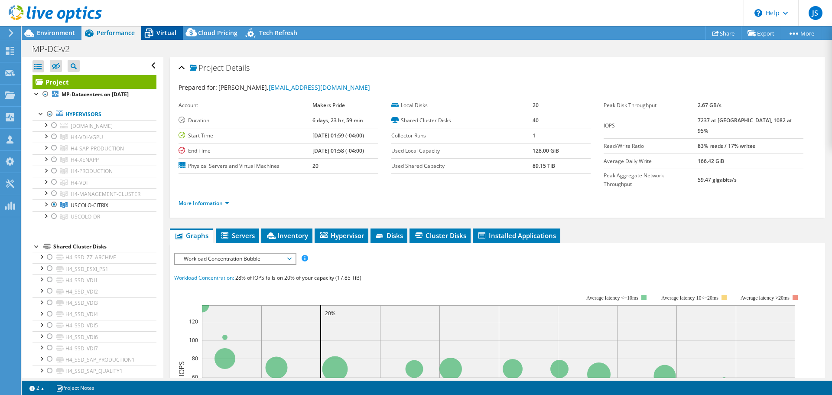
click at [169, 30] on span "Virtual" at bounding box center [166, 33] width 20 height 8
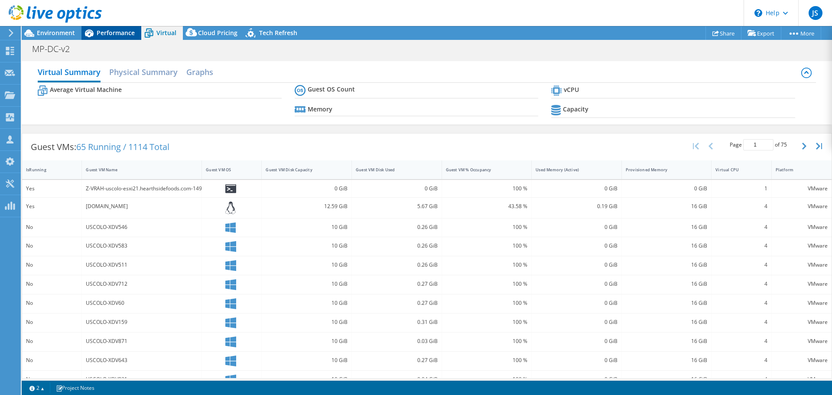
click at [111, 36] on span "Performance" at bounding box center [116, 33] width 38 height 8
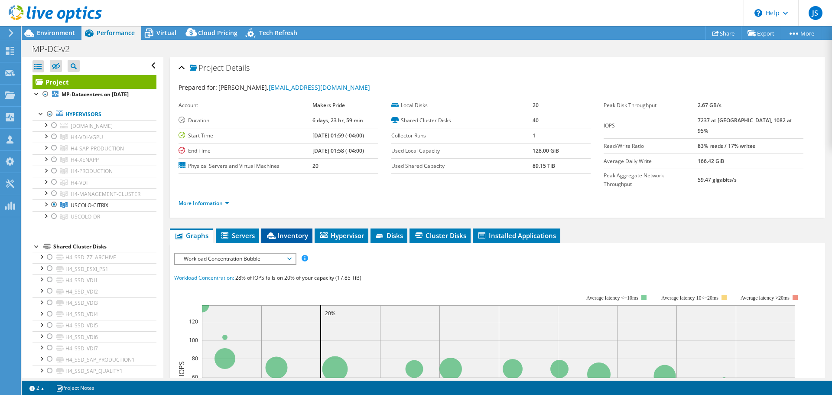
click at [279, 228] on li "Inventory" at bounding box center [286, 235] width 51 height 15
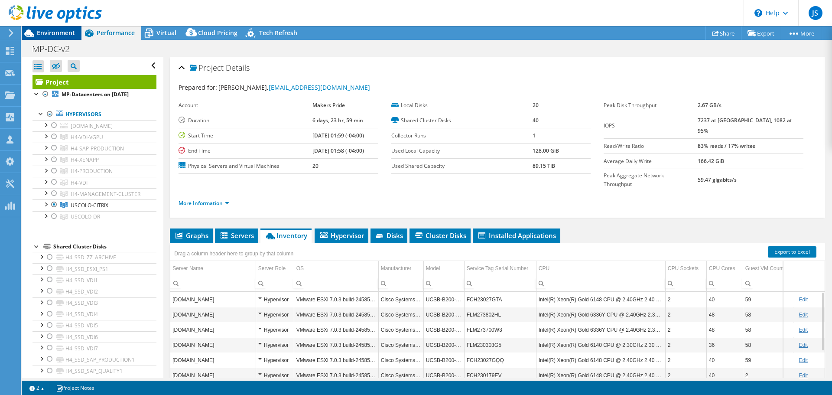
click at [56, 29] on span "Environment" at bounding box center [56, 33] width 38 height 8
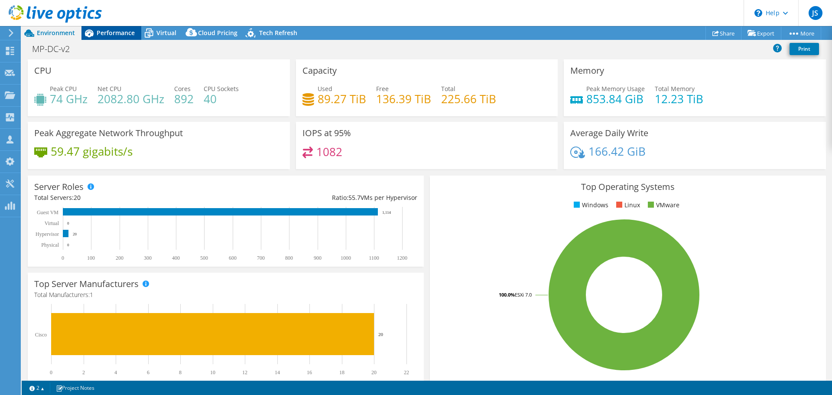
click at [95, 35] on icon at bounding box center [88, 33] width 15 height 15
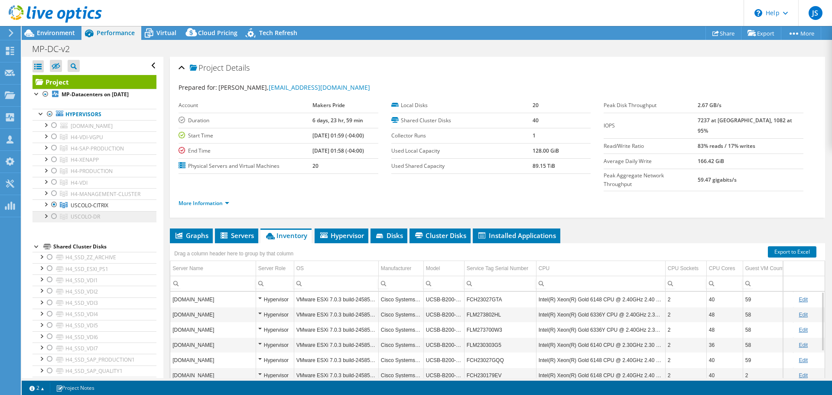
click at [53, 221] on div at bounding box center [54, 216] width 9 height 10
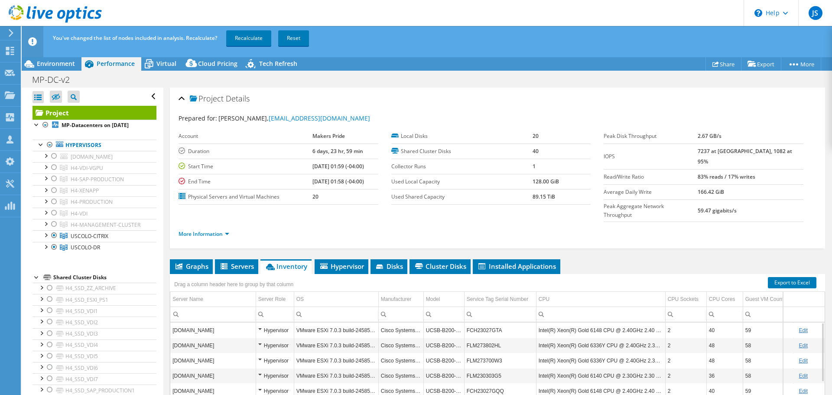
drag, startPoint x: 52, startPoint y: 243, endPoint x: 210, endPoint y: 71, distance: 233.4
click at [53, 240] on div at bounding box center [54, 235] width 9 height 10
click at [250, 37] on link "Recalculate" at bounding box center [248, 38] width 45 height 16
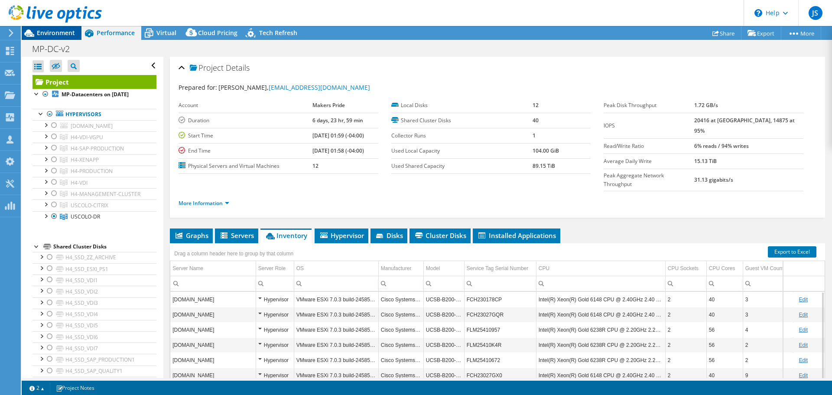
click at [68, 36] on span "Environment" at bounding box center [56, 33] width 38 height 8
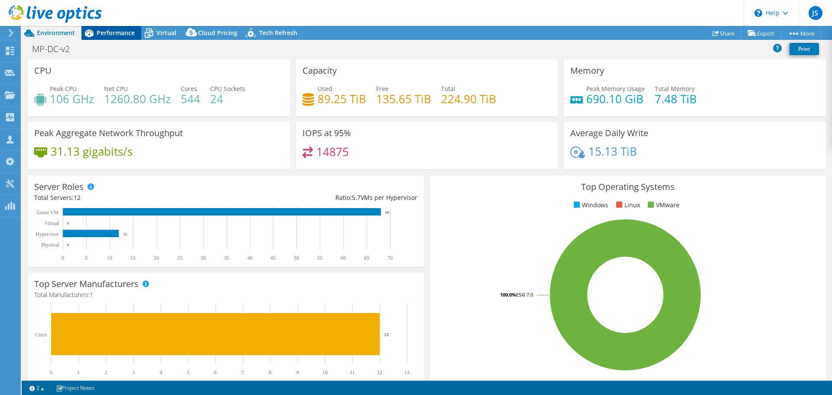
click at [113, 28] on div "Performance" at bounding box center [111, 33] width 60 height 14
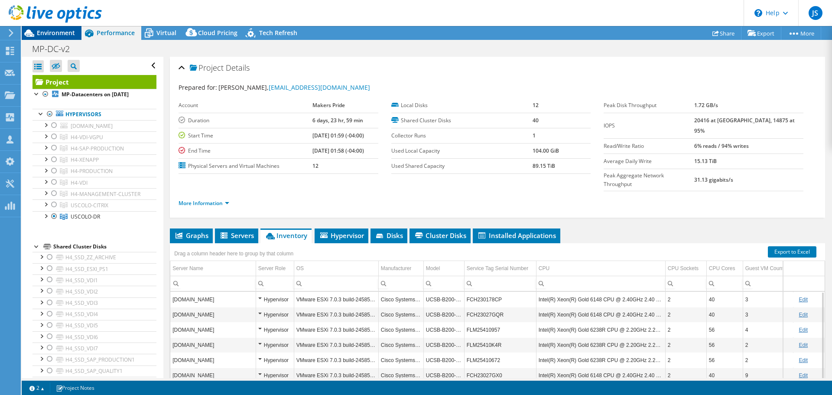
click at [56, 30] on span "Environment" at bounding box center [56, 33] width 38 height 8
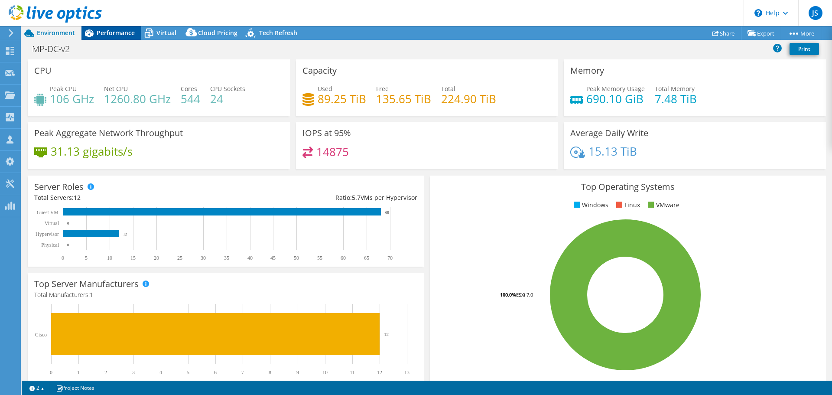
click at [102, 33] on span "Performance" at bounding box center [116, 33] width 38 height 8
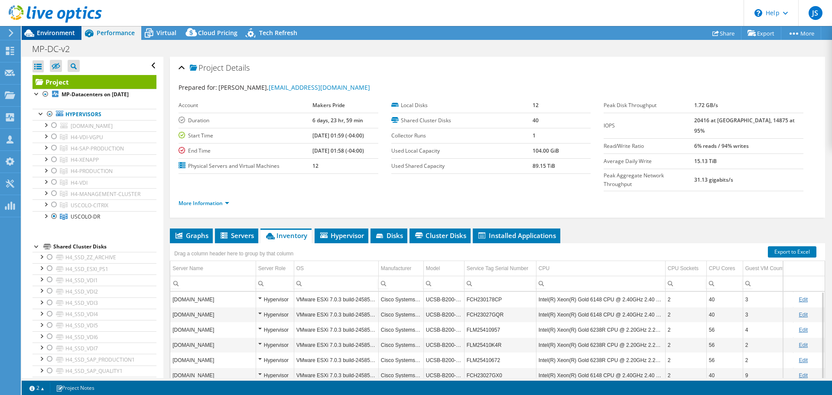
click at [53, 35] on span "Environment" at bounding box center [56, 33] width 38 height 8
